Goal: Transaction & Acquisition: Purchase product/service

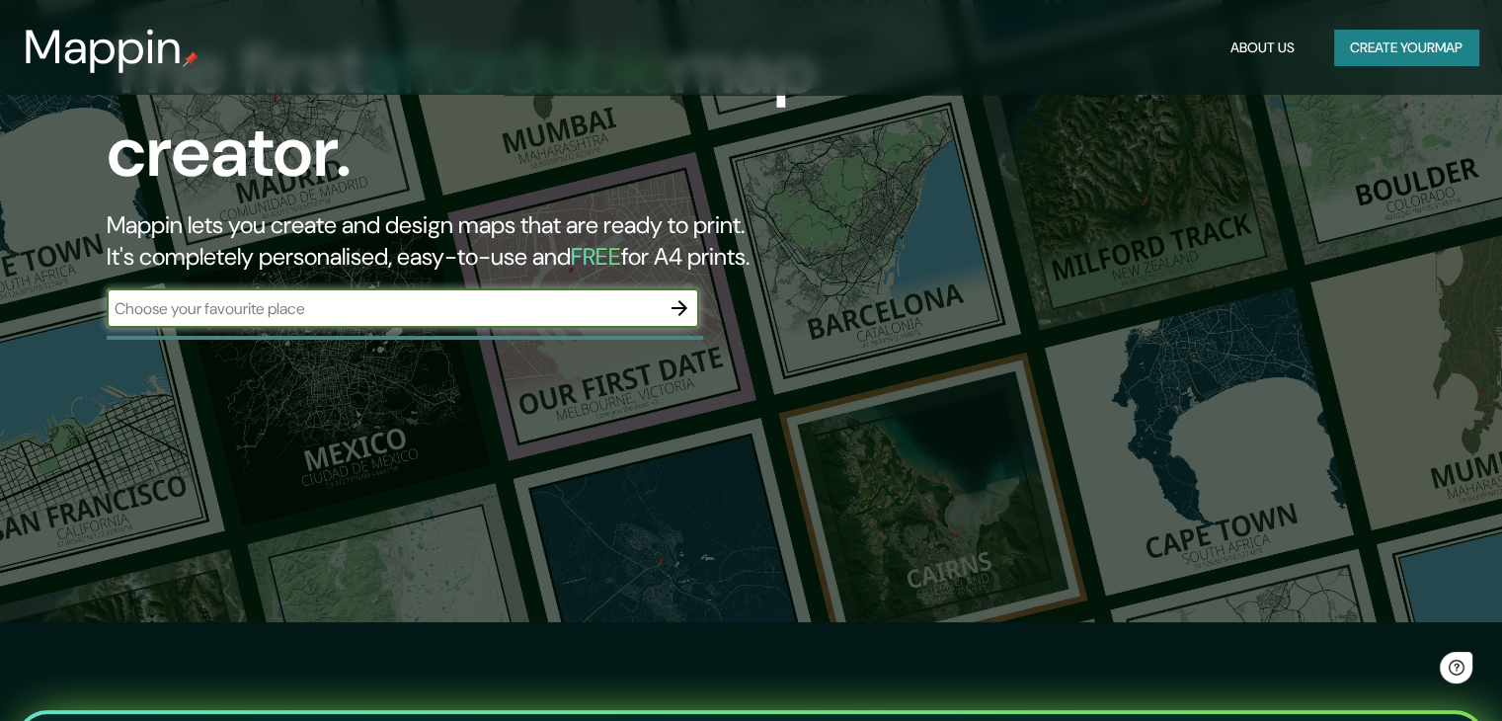
click at [419, 313] on input "text" at bounding box center [383, 308] width 553 height 23
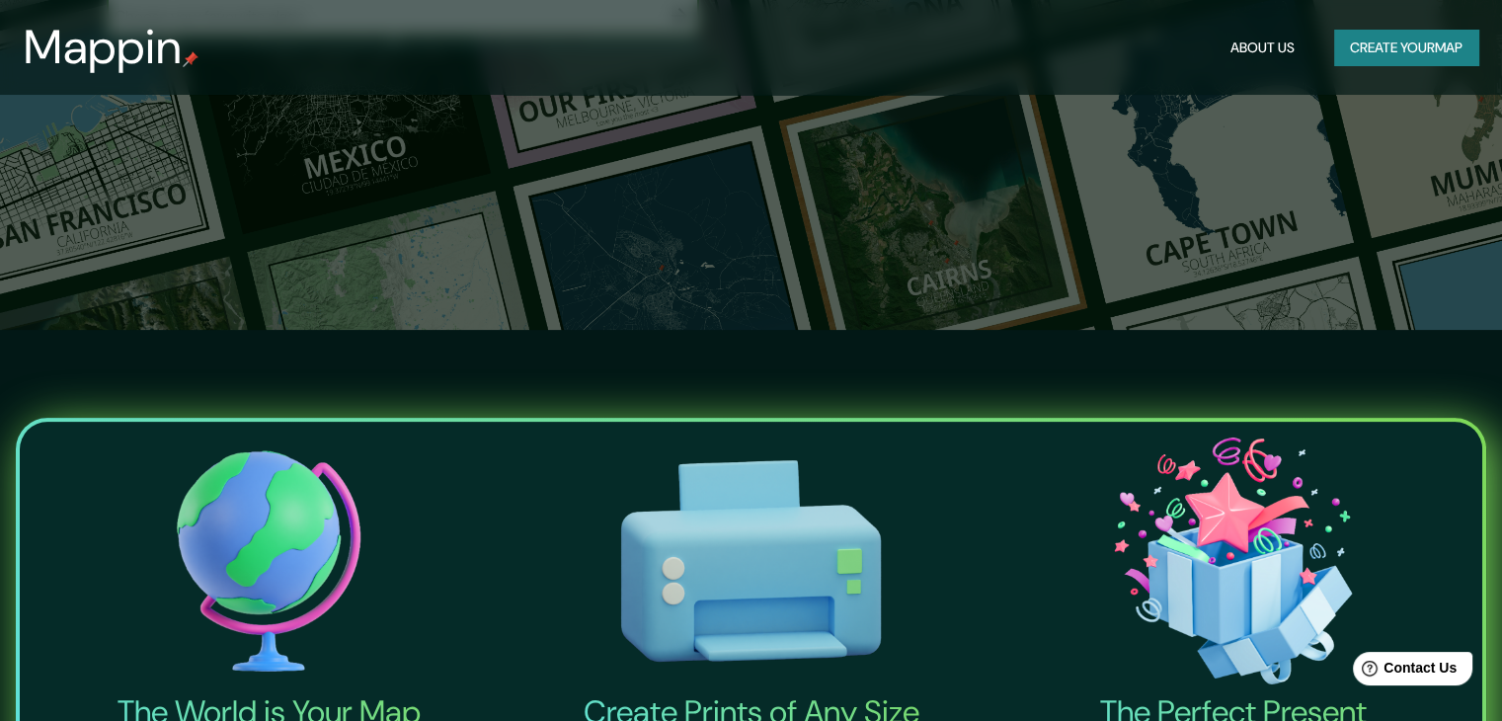
scroll to position [197, 0]
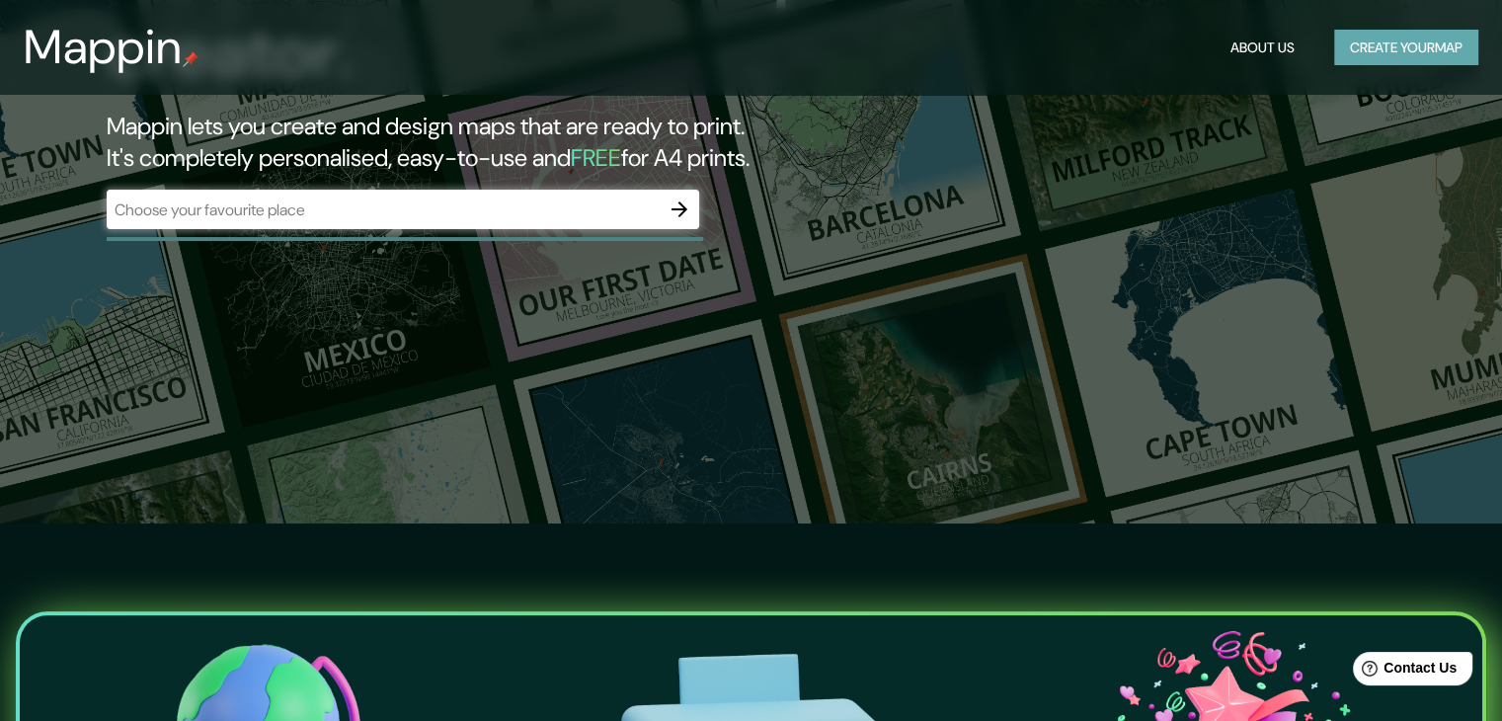
click at [1375, 47] on button "Create your map" at bounding box center [1406, 48] width 144 height 37
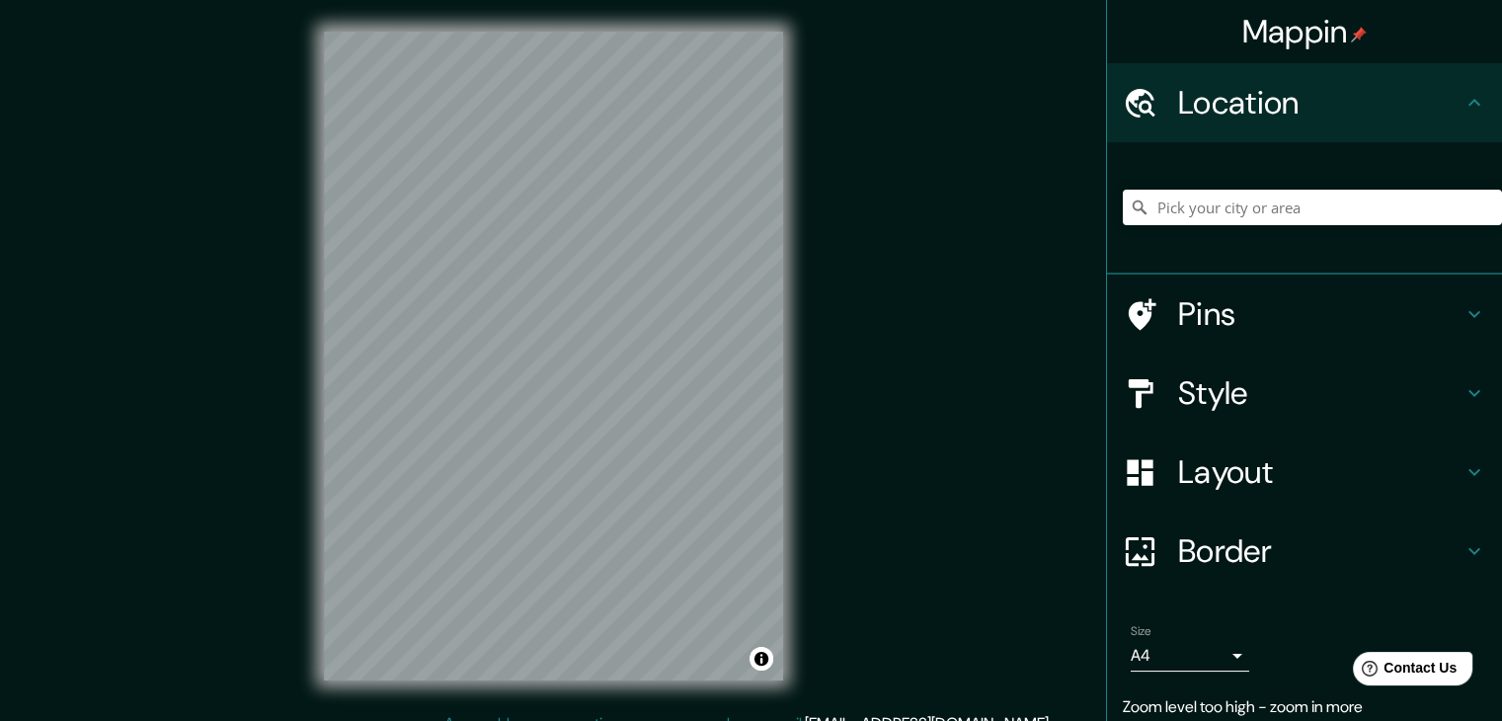
click at [261, 459] on div "Mappin Location Pins Style Layout Border Choose a border. Hint : you can make l…" at bounding box center [751, 372] width 1502 height 744
click at [800, 434] on div "© Mapbox © OpenStreetMap Improve this map" at bounding box center [553, 356] width 522 height 712
click at [1212, 660] on body "Mappin Location Pins Style Layout Border Choose a border. Hint : you can make l…" at bounding box center [751, 360] width 1502 height 721
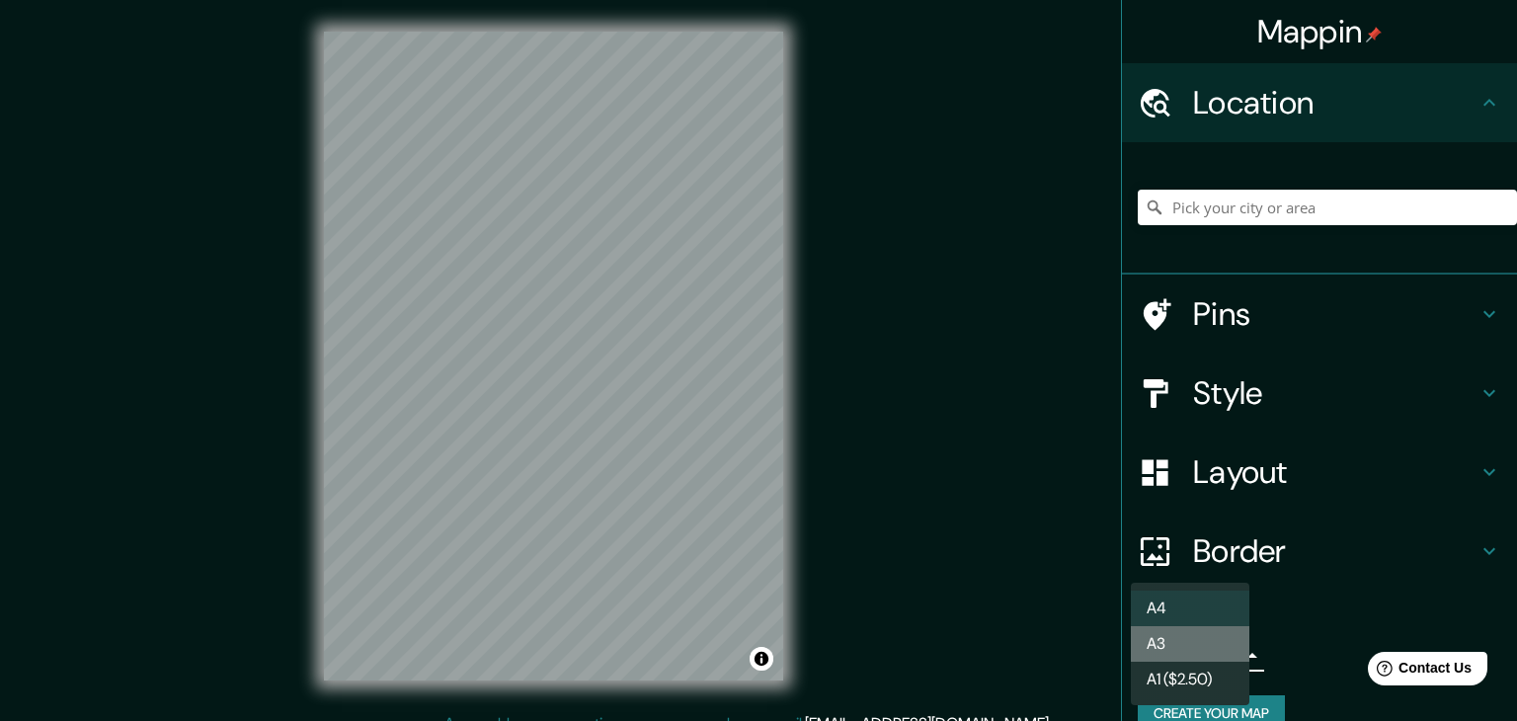
click at [1221, 642] on li "A3" at bounding box center [1190, 644] width 118 height 36
click at [1174, 653] on body "Mappin Location Pins Style Layout Border Choose a border. Hint : you can make l…" at bounding box center [758, 360] width 1517 height 721
click at [1198, 611] on li "A4" at bounding box center [1190, 609] width 118 height 36
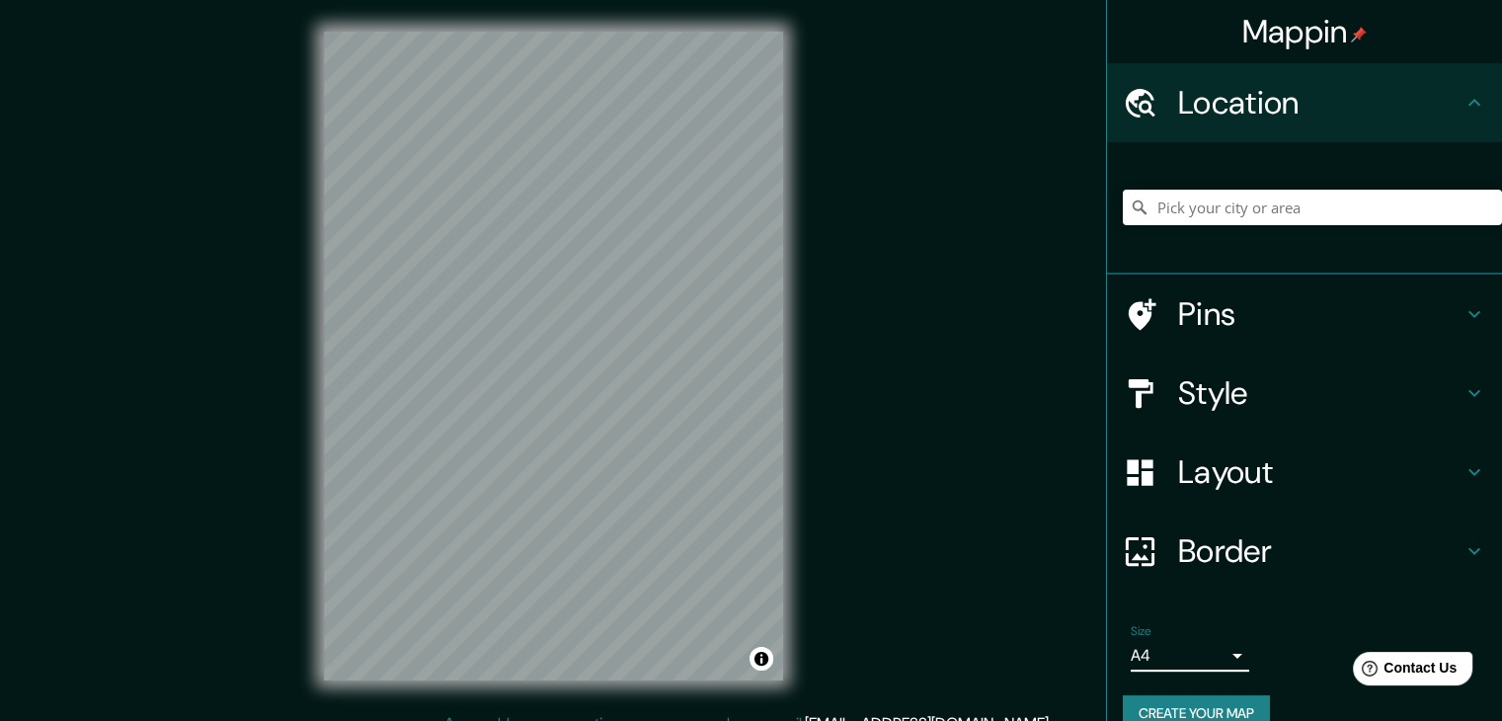
click at [1218, 649] on body "Mappin Location Pins Style Layout Border Choose a border. Hint : you can make l…" at bounding box center [751, 360] width 1502 height 721
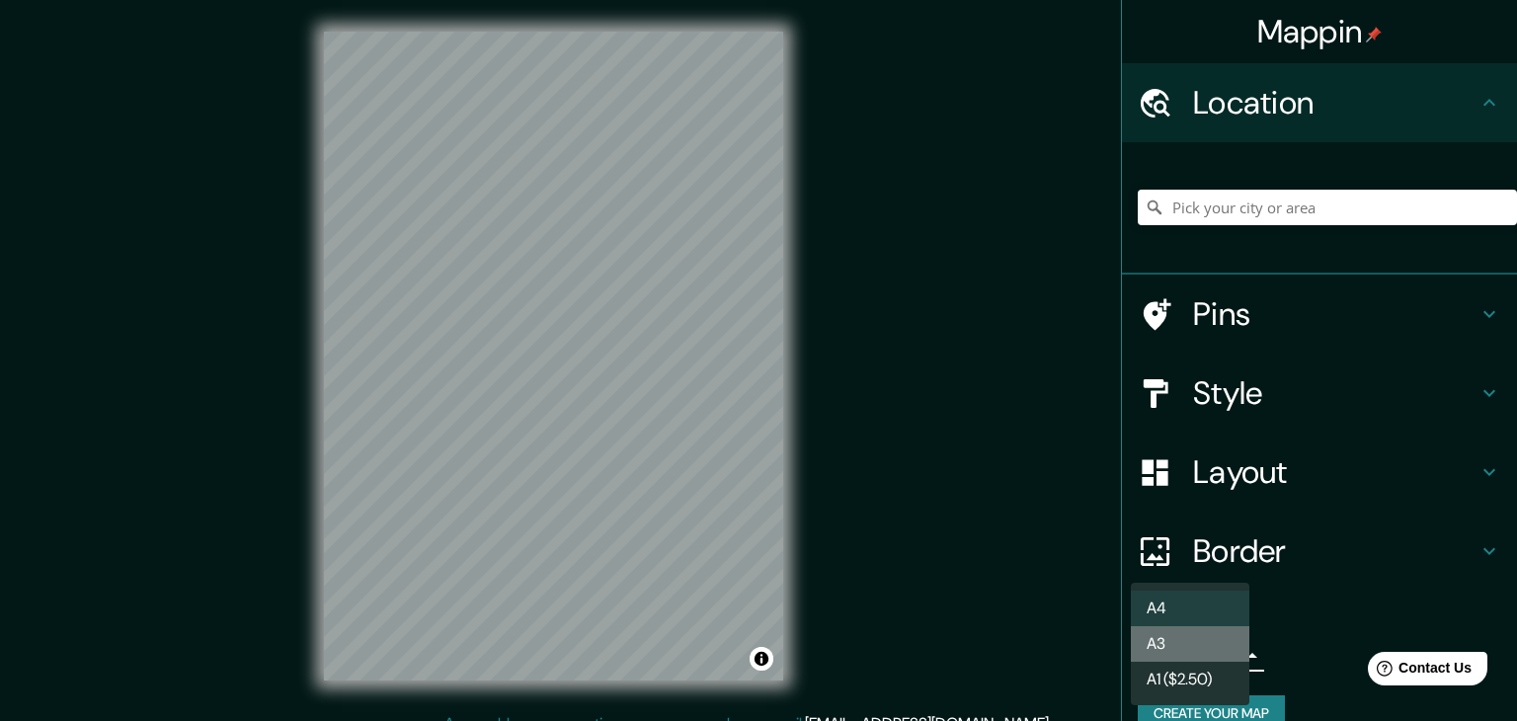
click at [1213, 640] on li "A3" at bounding box center [1190, 644] width 118 height 36
type input "a4"
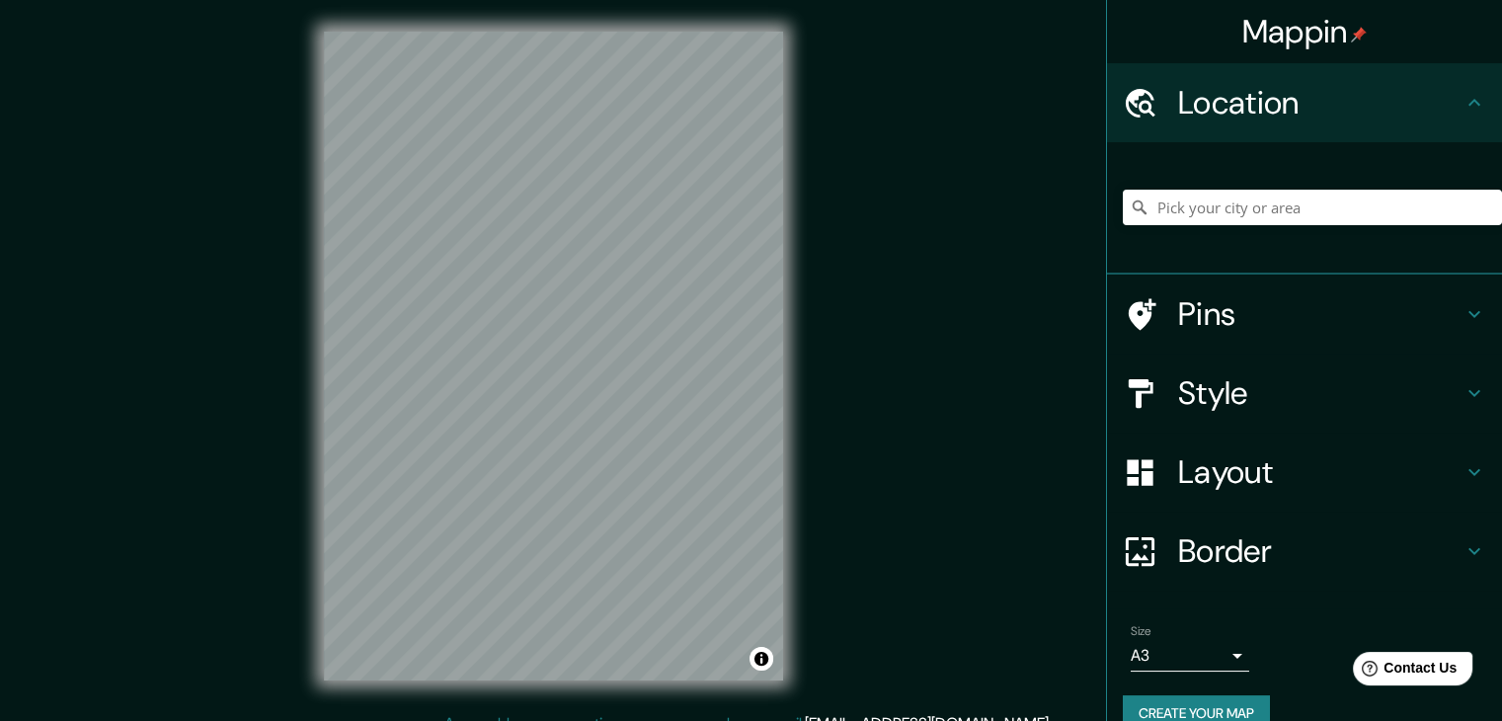
click at [1276, 641] on div "Size A3 a4" at bounding box center [1304, 647] width 363 height 63
click at [1462, 303] on icon at bounding box center [1474, 314] width 24 height 24
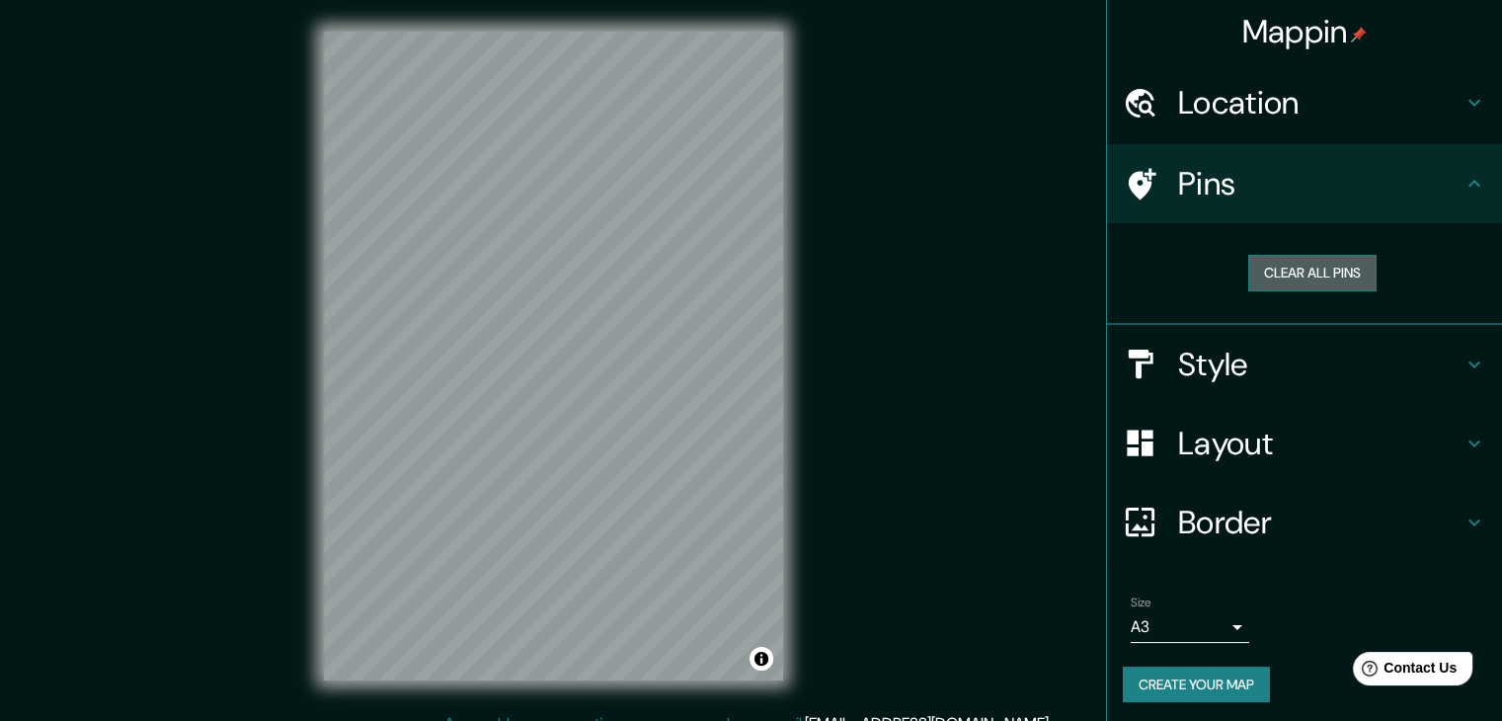
click at [1261, 265] on button "Clear all pins" at bounding box center [1312, 273] width 128 height 37
click at [1129, 182] on icon at bounding box center [1143, 184] width 28 height 32
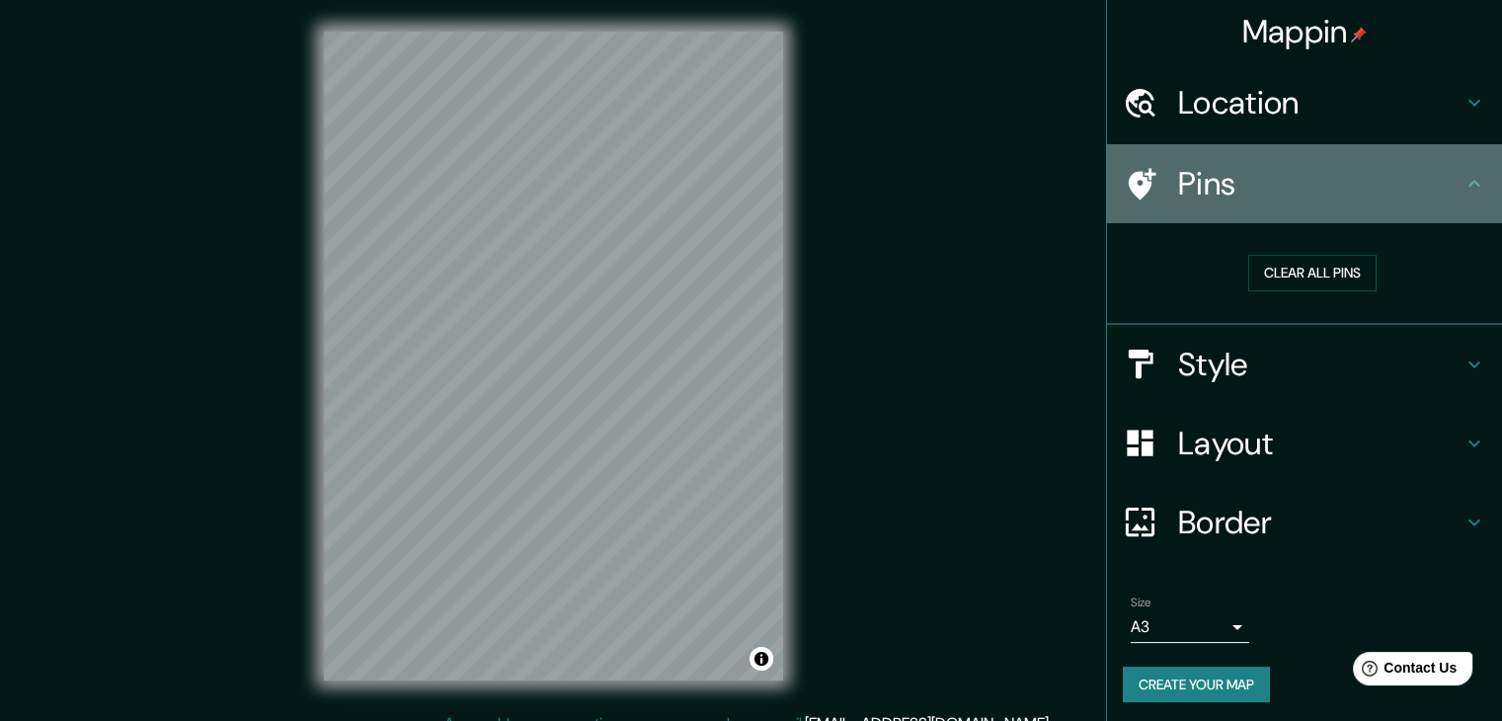
click at [1462, 181] on icon at bounding box center [1474, 184] width 24 height 24
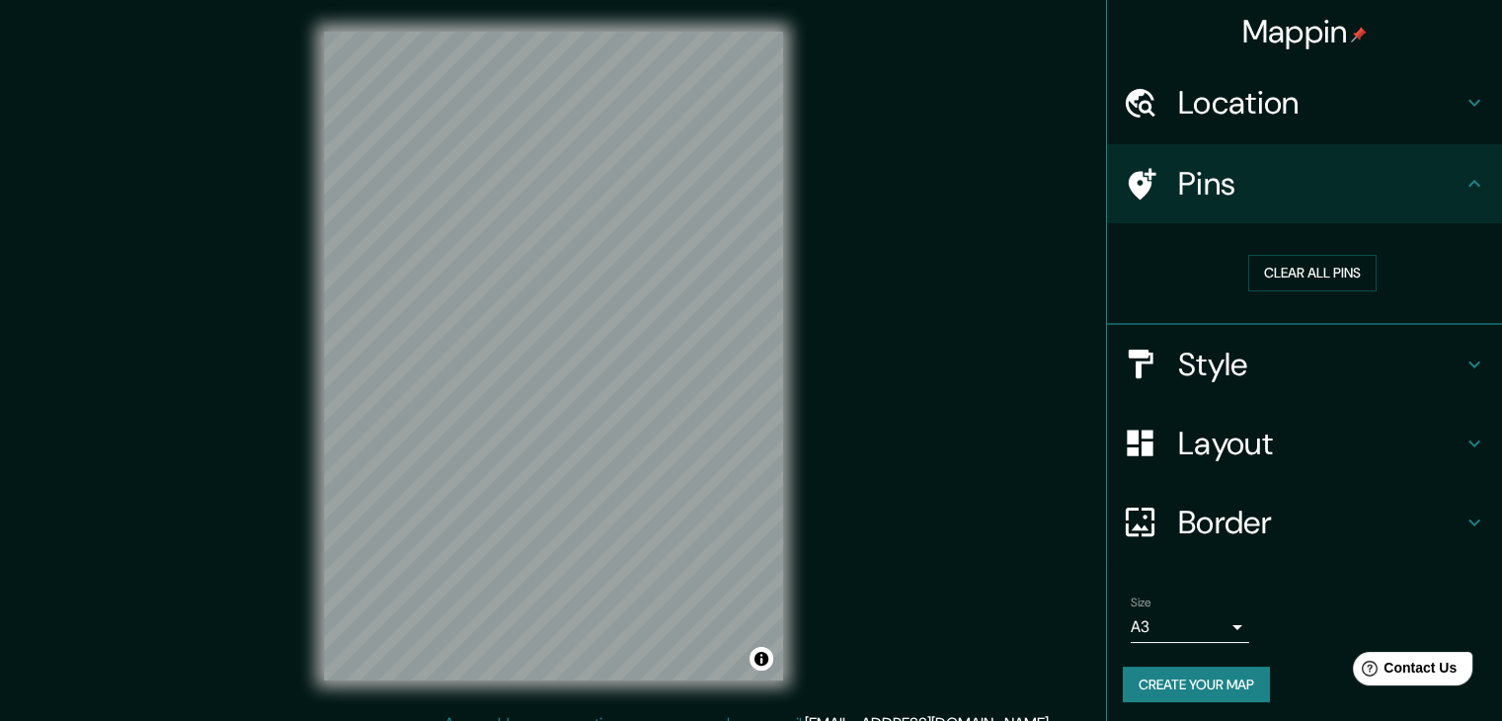
click at [1468, 104] on icon at bounding box center [1474, 103] width 12 height 7
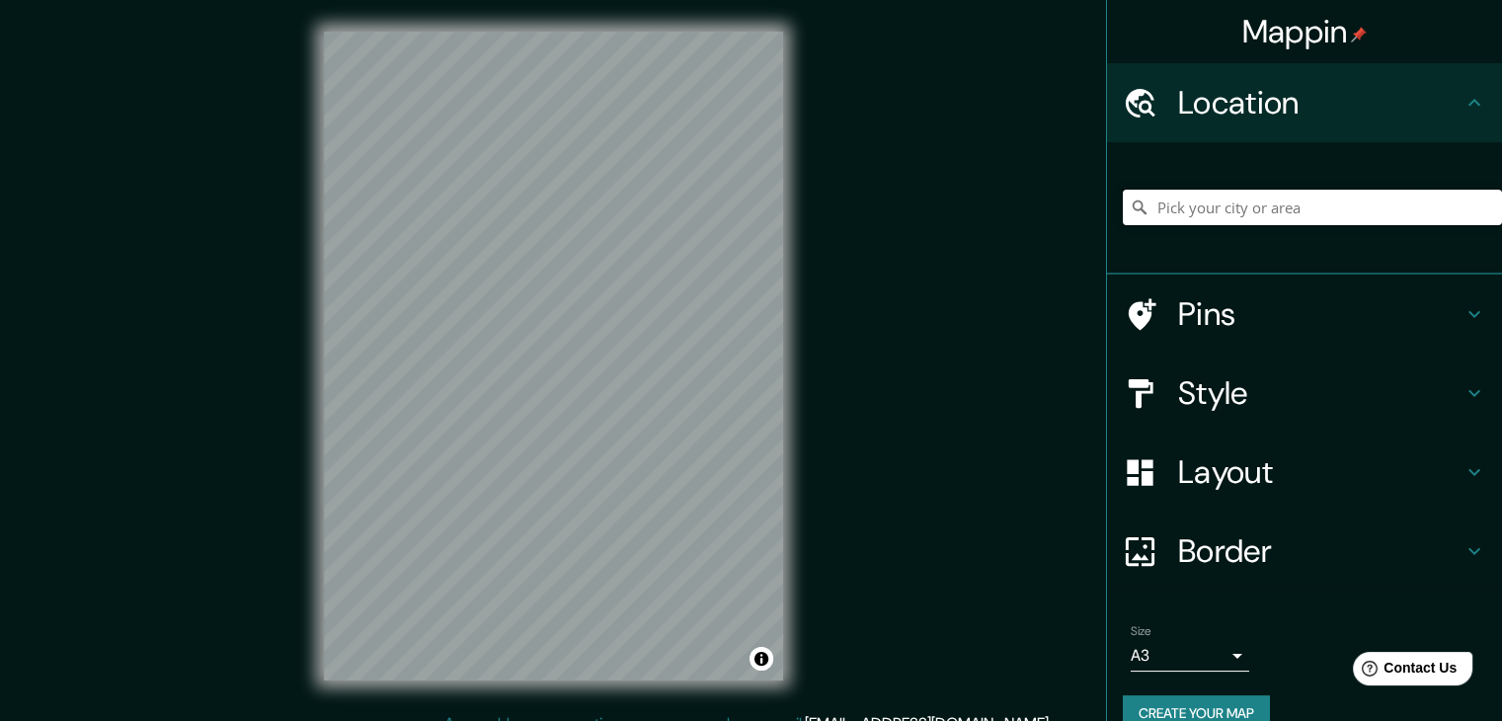
click at [1269, 222] on input "Pick your city or area" at bounding box center [1312, 208] width 379 height 36
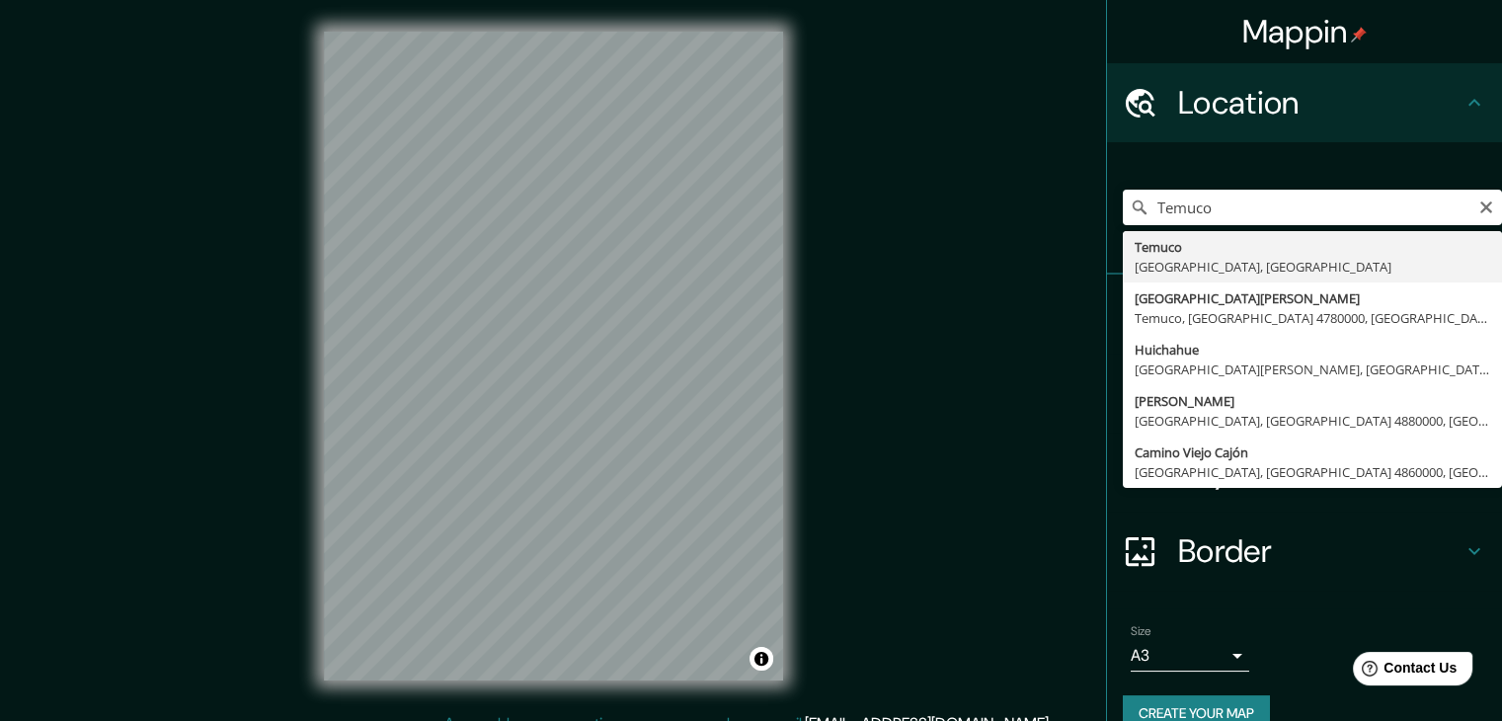
type input "[GEOGRAPHIC_DATA], [GEOGRAPHIC_DATA], [GEOGRAPHIC_DATA]"
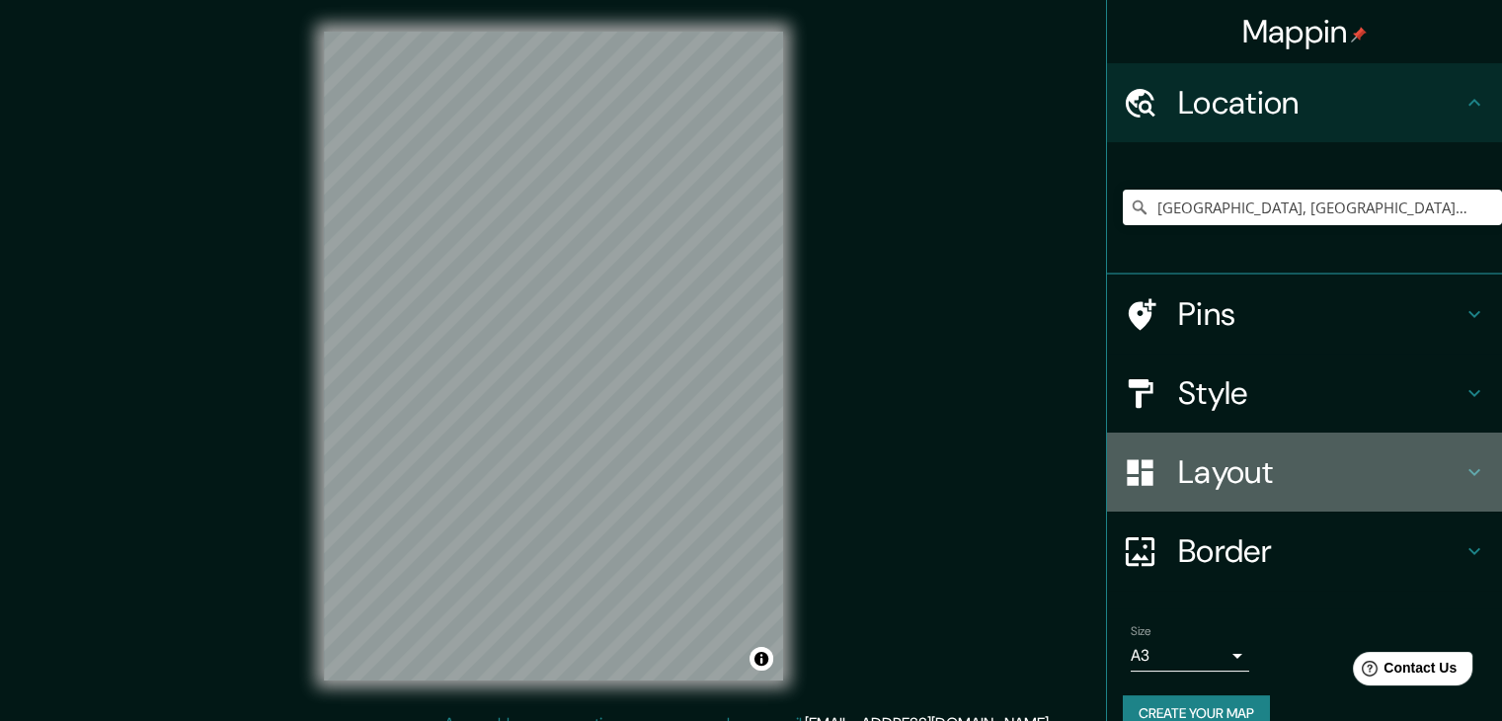
click at [1437, 483] on h4 "Layout" at bounding box center [1320, 471] width 284 height 39
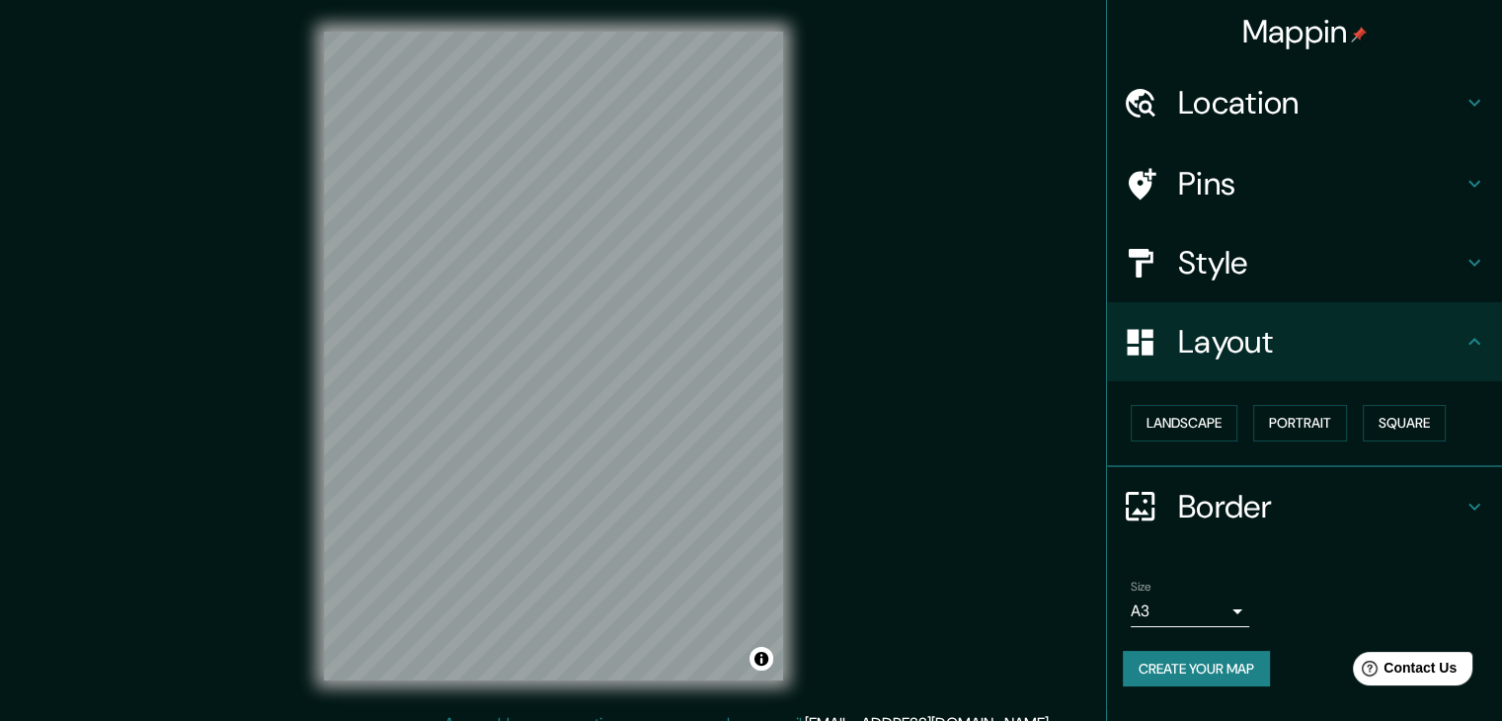
click at [1447, 283] on div "Style" at bounding box center [1304, 262] width 395 height 79
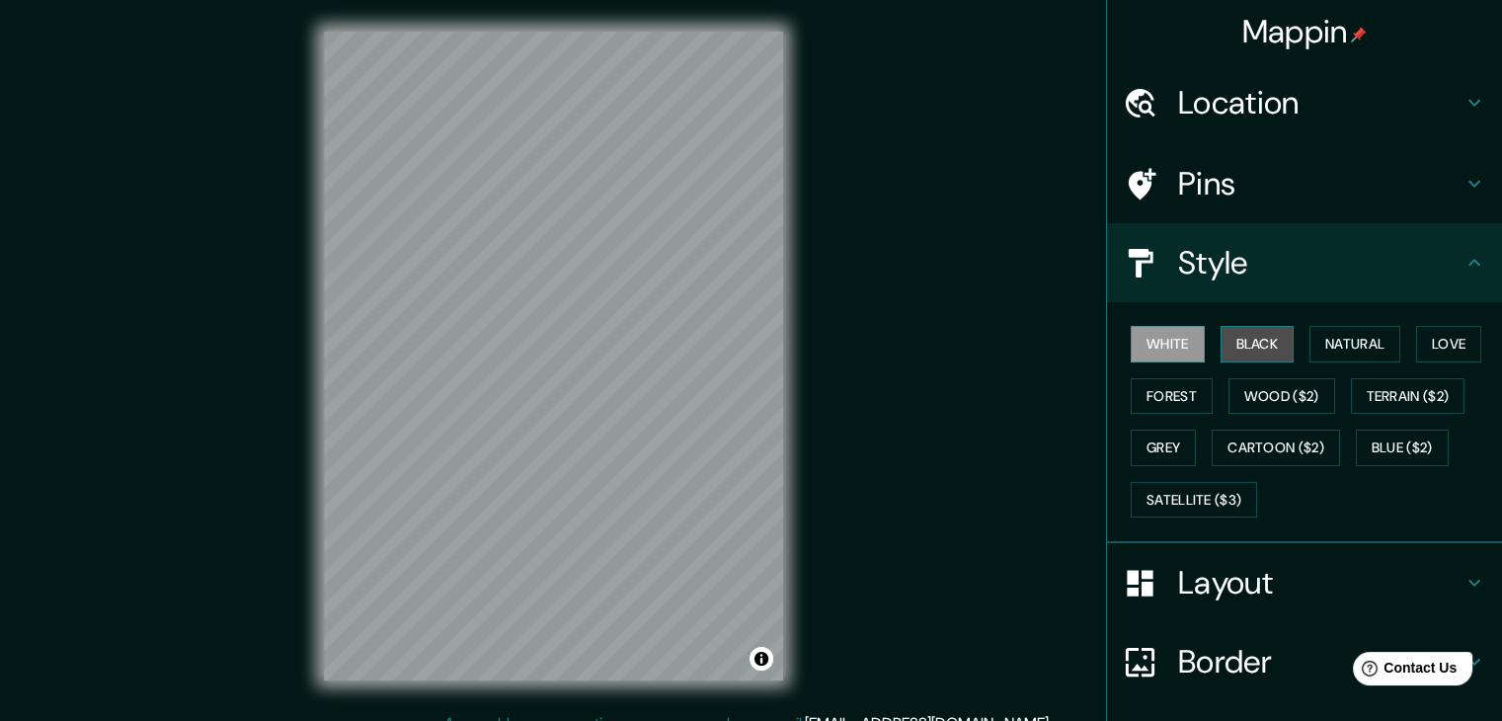
click at [1221, 348] on button "Black" at bounding box center [1258, 344] width 74 height 37
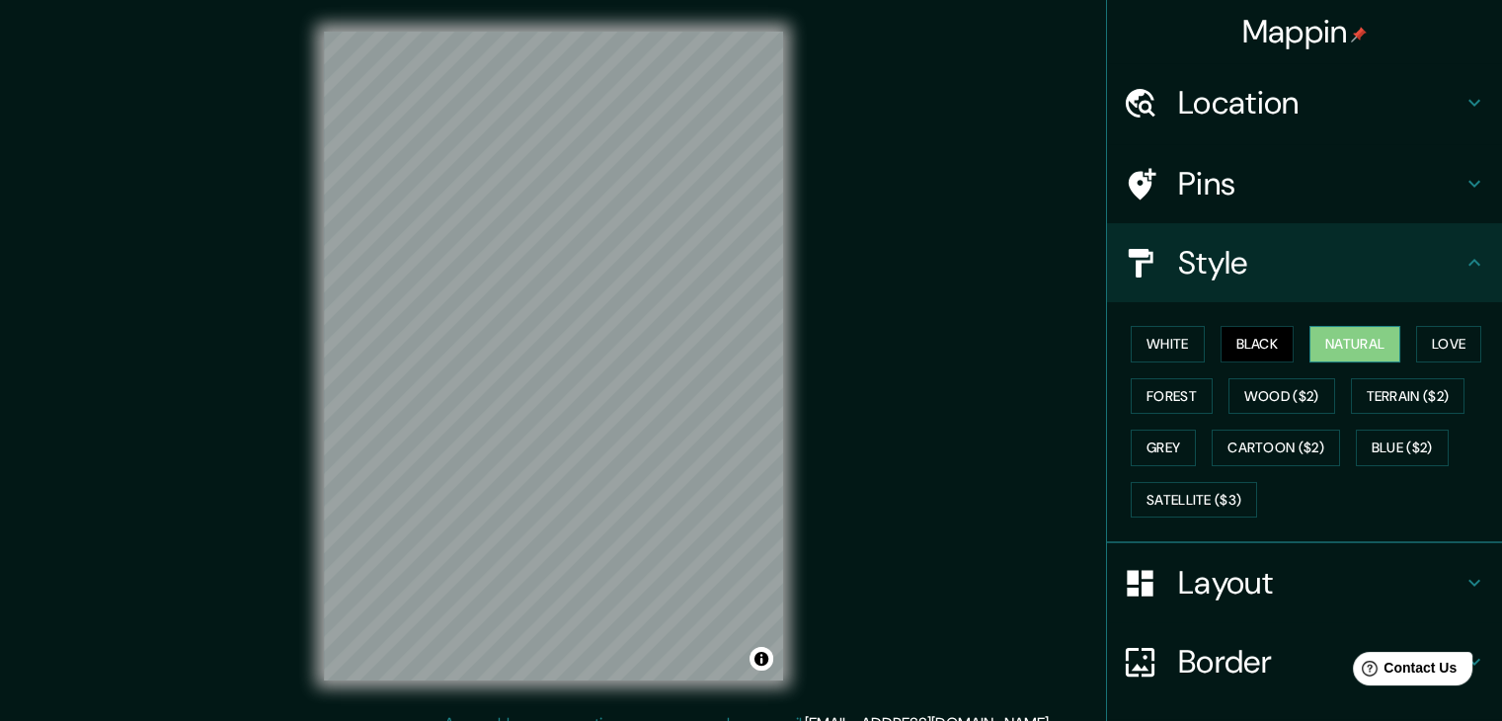
click at [1321, 347] on button "Natural" at bounding box center [1354, 344] width 91 height 37
click at [1419, 341] on button "Love" at bounding box center [1448, 344] width 65 height 37
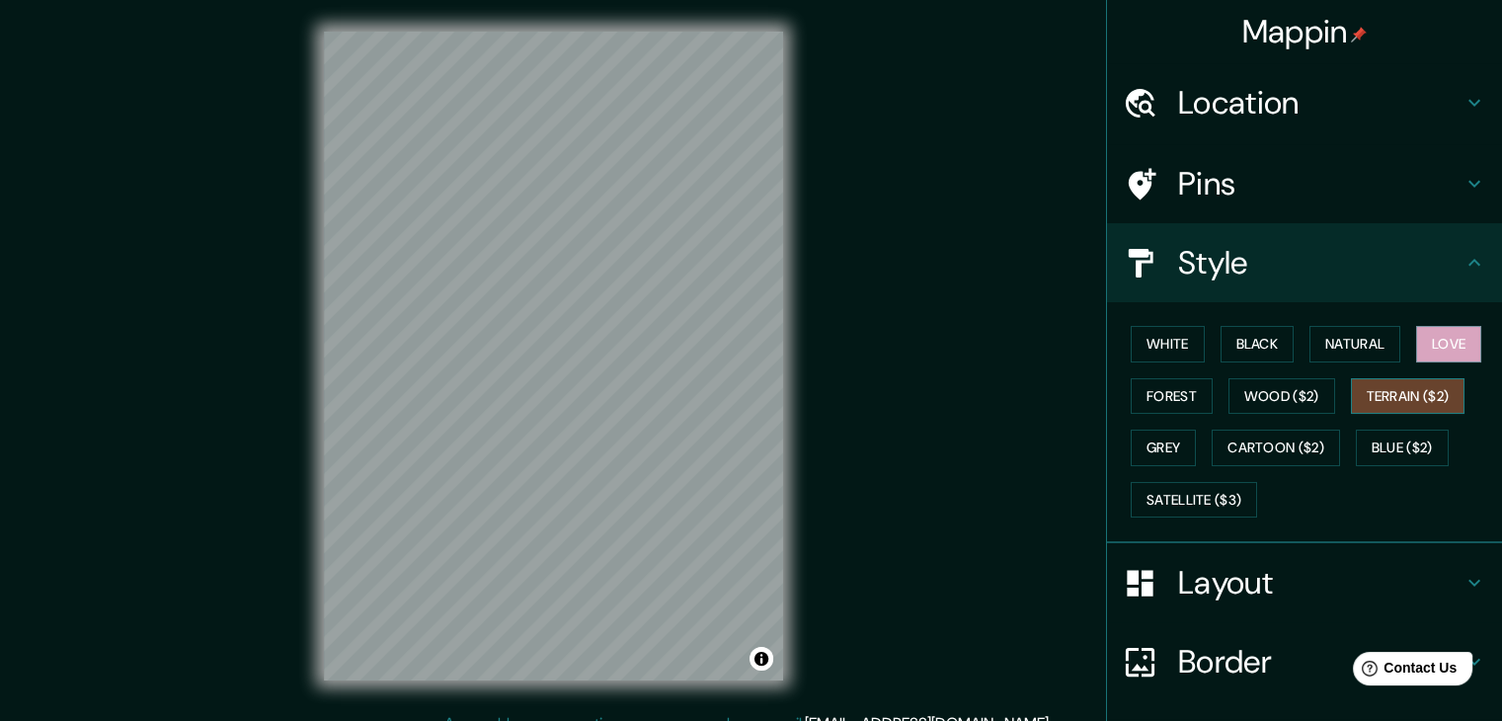
click at [1402, 397] on button "Terrain ($2)" at bounding box center [1408, 396] width 115 height 37
click at [1149, 400] on button "Forest" at bounding box center [1172, 396] width 82 height 37
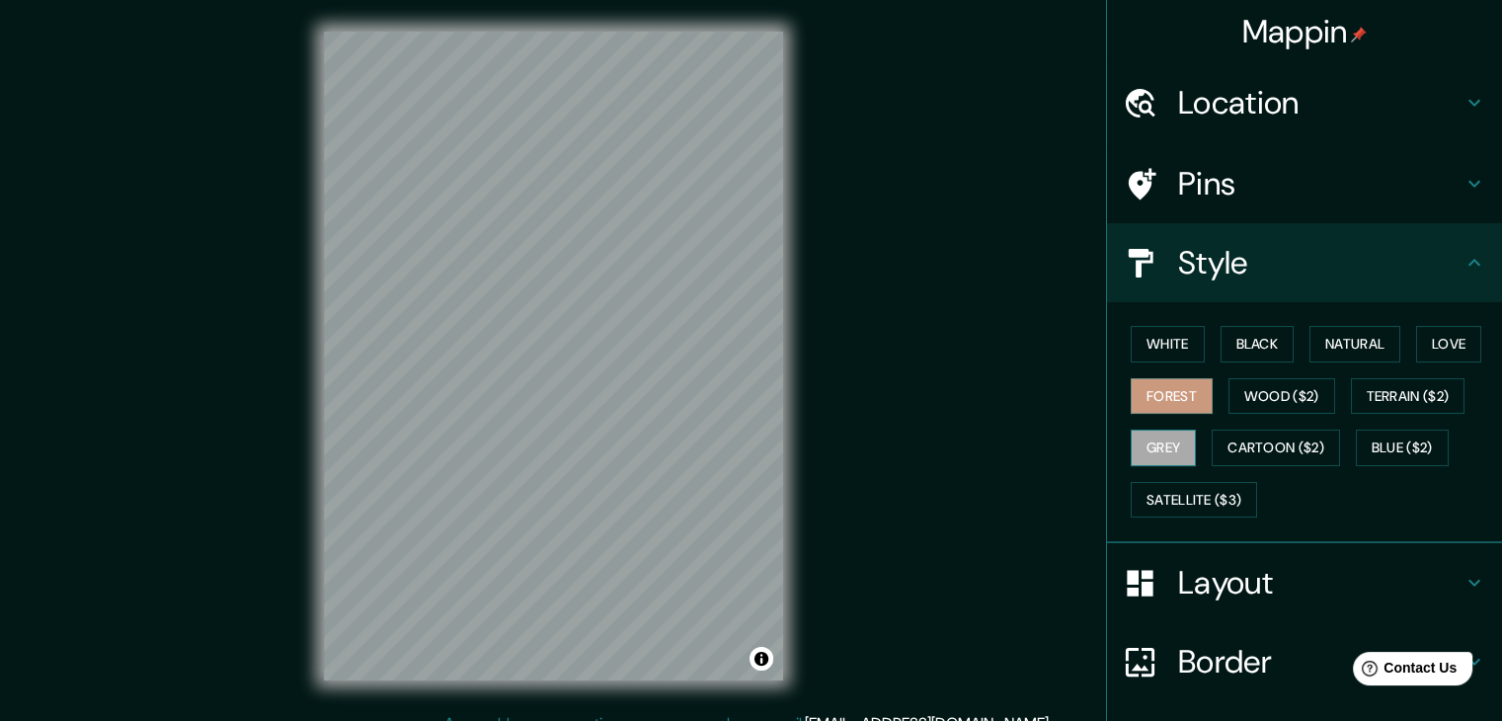
click at [1156, 438] on button "Grey" at bounding box center [1163, 448] width 65 height 37
click at [1189, 388] on button "Forest" at bounding box center [1172, 396] width 82 height 37
click at [1131, 451] on button "Grey" at bounding box center [1163, 448] width 65 height 37
click at [1309, 347] on button "Natural" at bounding box center [1354, 344] width 91 height 37
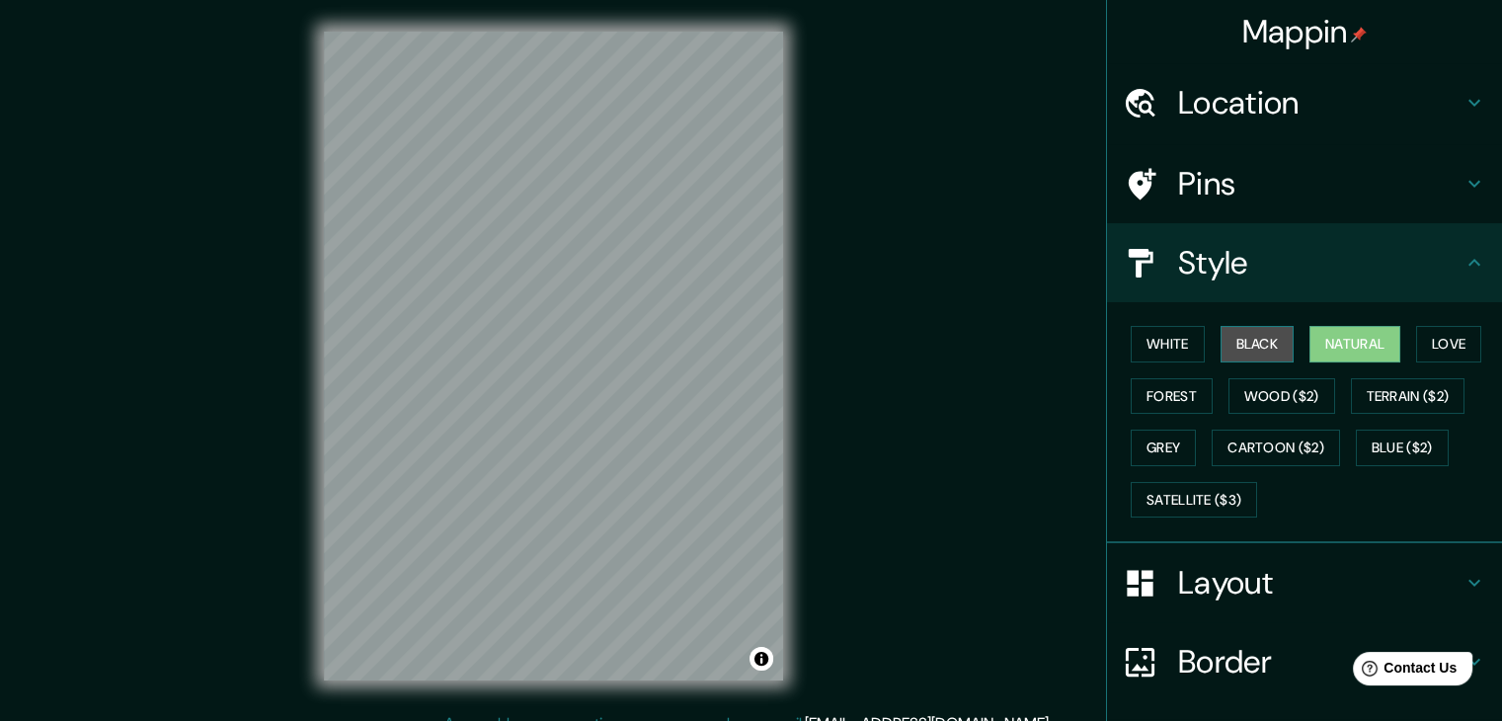
click at [1240, 344] on button "Black" at bounding box center [1258, 344] width 74 height 37
click at [1309, 351] on button "Natural" at bounding box center [1354, 344] width 91 height 37
click at [1176, 345] on button "White" at bounding box center [1168, 344] width 74 height 37
click at [1242, 349] on button "Black" at bounding box center [1258, 344] width 74 height 37
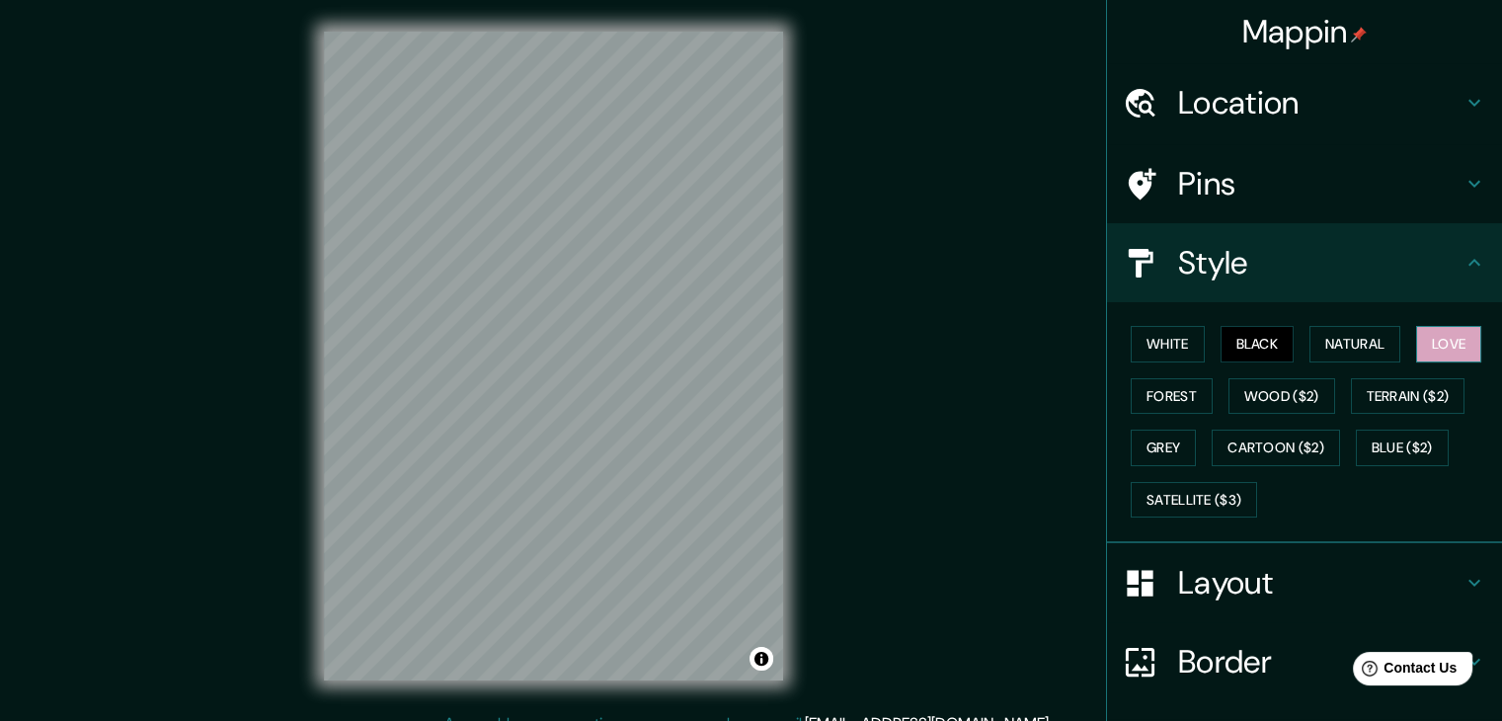
click at [1427, 345] on button "Love" at bounding box center [1448, 344] width 65 height 37
click at [1334, 339] on button "Natural" at bounding box center [1354, 344] width 91 height 37
click at [1318, 184] on h4 "Pins" at bounding box center [1320, 183] width 284 height 39
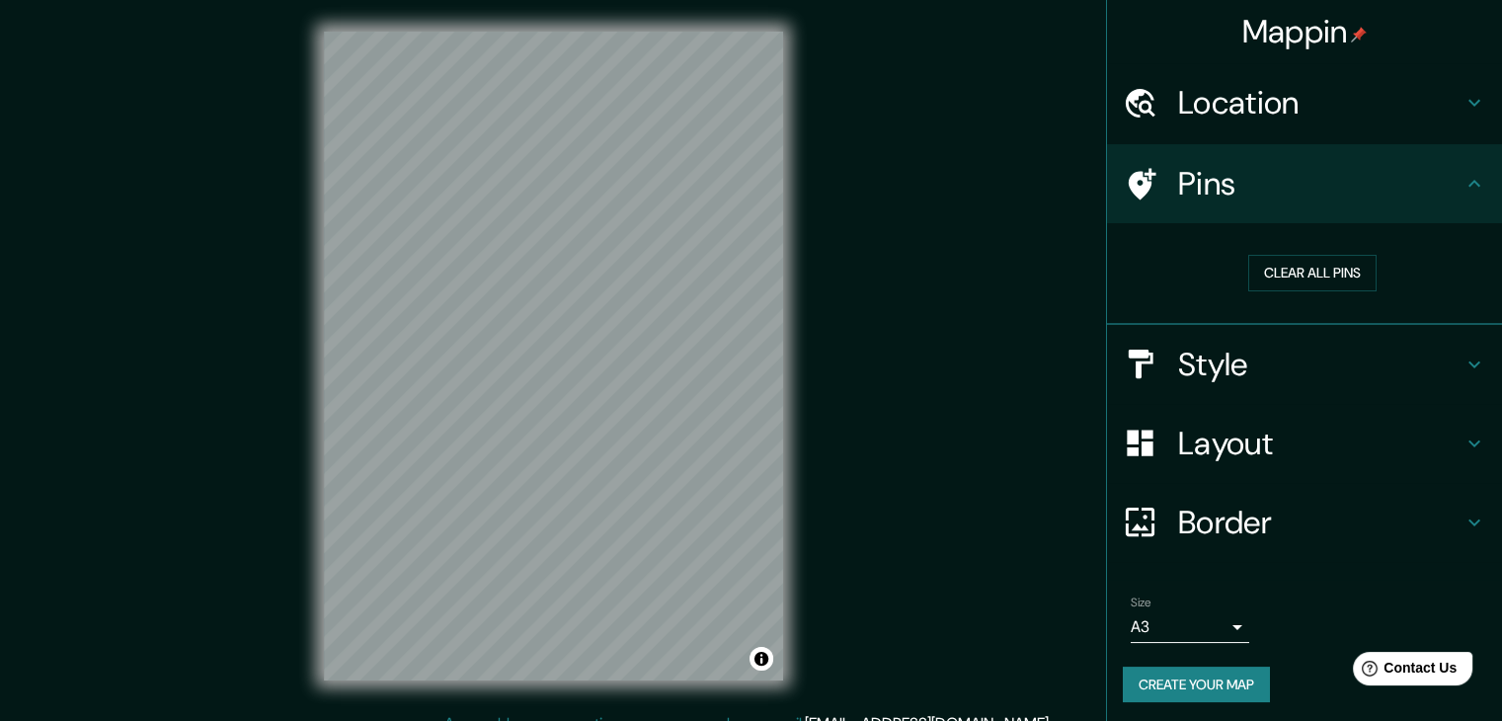
click at [1129, 192] on icon at bounding box center [1143, 184] width 28 height 32
click at [1326, 271] on button "Clear all pins" at bounding box center [1312, 273] width 128 height 37
